Goal: Check status: Check status

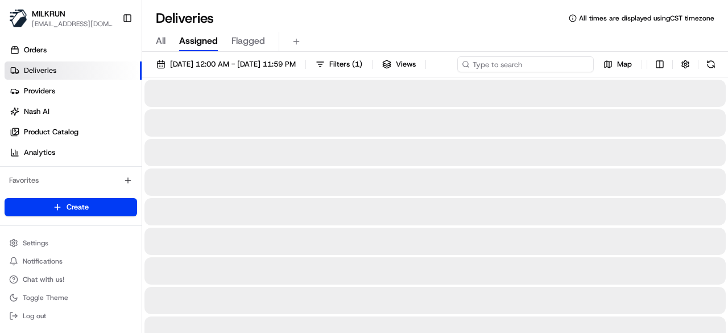
click at [557, 63] on div "[DATE] 12:00 AM - [DATE] 11:59 PM Filters ( 1 ) Views Map" at bounding box center [435, 66] width 586 height 21
paste input "96e5499b-0d84-4129-b922-4b7ca3ff51d6"
type input "96e5499b-0d84-4129-b922-4b7ca3ff51d6"
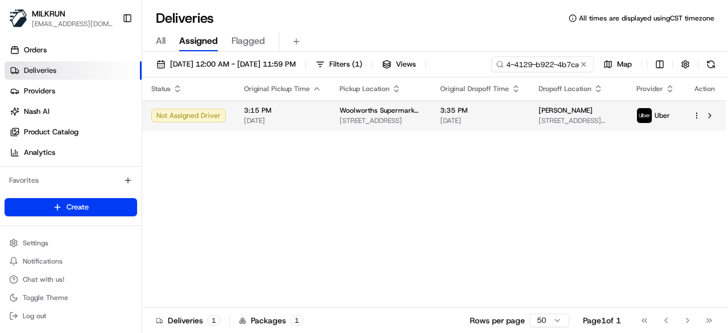
click at [466, 137] on div "Status Original Pickup Time Pickup Location Original Dropoff Time Dropoff Locat…" at bounding box center [434, 192] width 584 height 230
click at [506, 118] on span "[DATE]" at bounding box center [480, 120] width 80 height 9
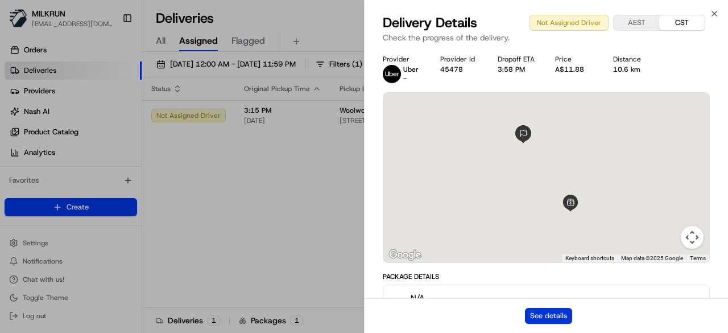
click at [558, 315] on button "See details" at bounding box center [548, 316] width 47 height 16
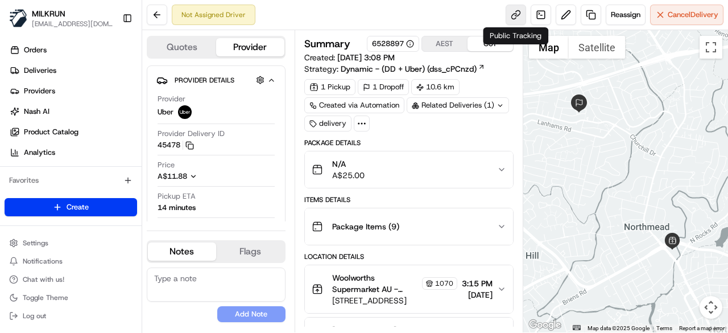
click at [512, 16] on link at bounding box center [516, 15] width 20 height 20
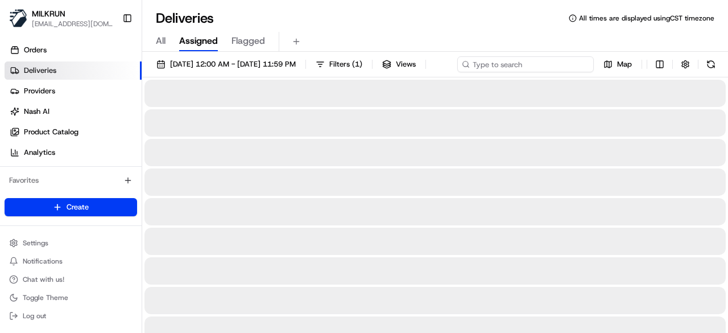
click at [550, 65] on div "[DATE] 12:00 AM - [DATE] 11:59 PM Filters ( 1 ) Views Map" at bounding box center [435, 66] width 586 height 21
paste input "33e8f554-c41d-4a07-843d-6b90c467d754"
type input "33e8f554-c41d-4a07-843d-6b90c467d754"
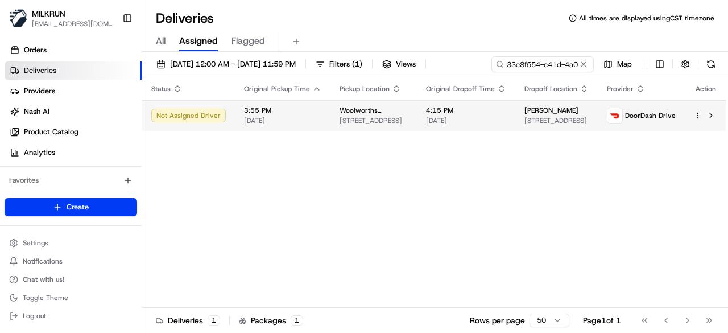
click at [490, 134] on div "Status Original Pickup Time Pickup Location Original Dropoff Time Dropoff Locat…" at bounding box center [434, 192] width 585 height 230
click at [493, 123] on span "[DATE]" at bounding box center [466, 120] width 80 height 9
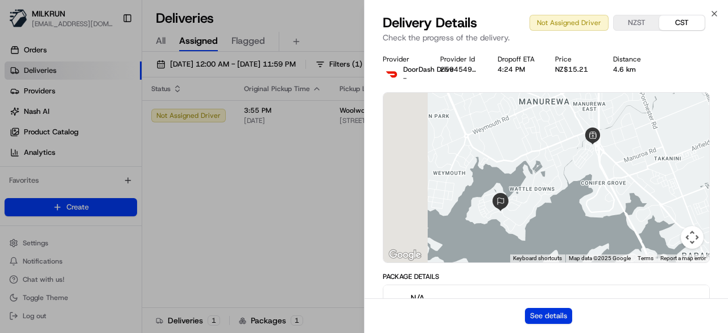
click at [559, 310] on button "See details" at bounding box center [548, 316] width 47 height 16
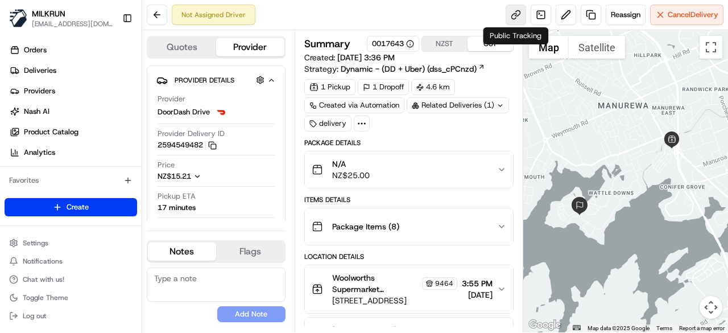
click at [517, 15] on link at bounding box center [516, 15] width 20 height 20
